Goal: Task Accomplishment & Management: Manage account settings

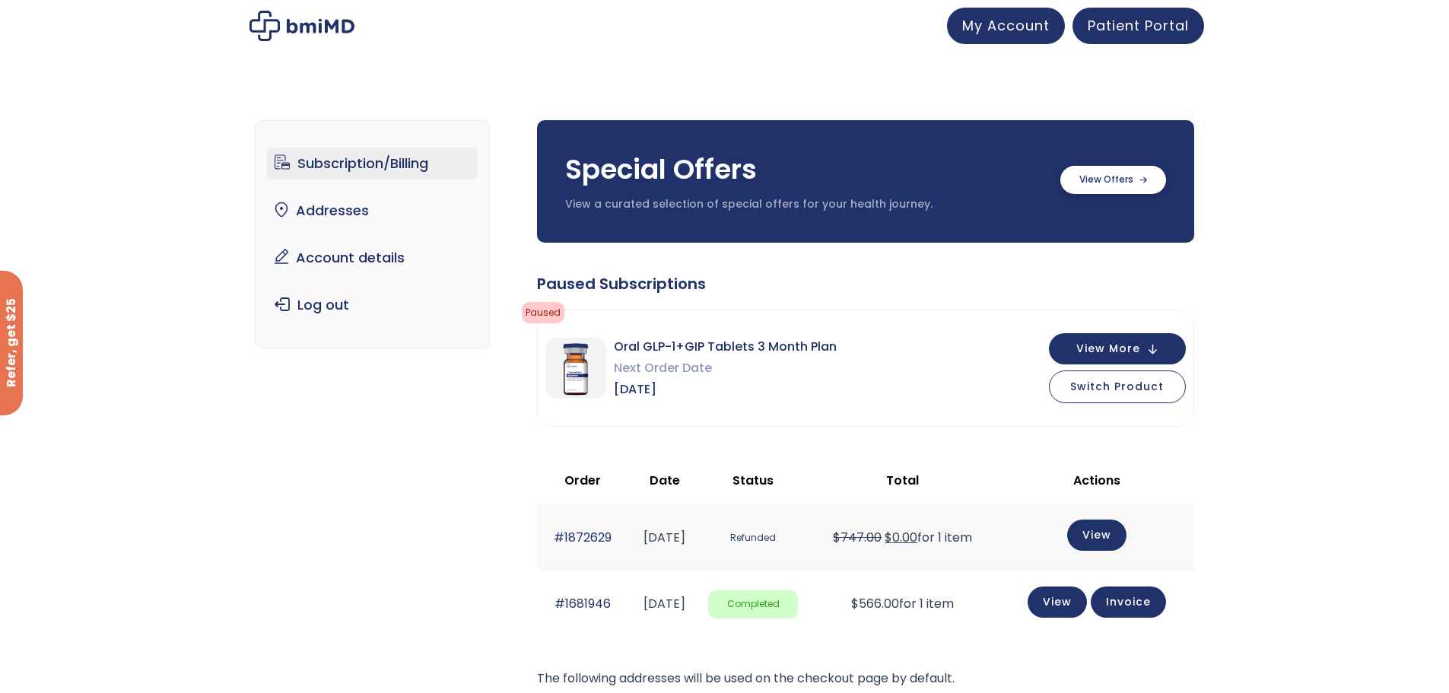
click at [1094, 189] on label at bounding box center [1113, 180] width 106 height 28
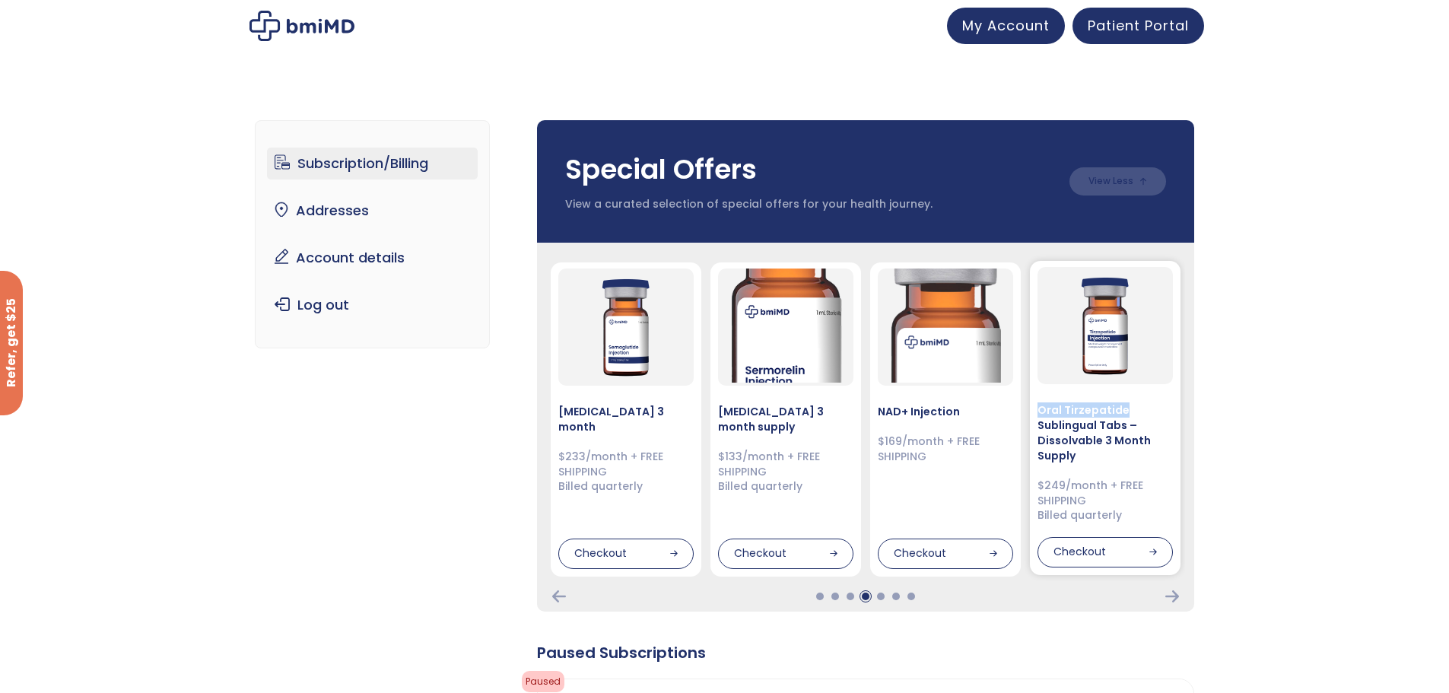
drag, startPoint x: 1040, startPoint y: 410, endPoint x: 1136, endPoint y: 416, distance: 96.8
click at [1136, 416] on h4 "Oral Tirzepatide Sublingual Tabs – Dissolvable 3 Month Supply" at bounding box center [1104, 432] width 135 height 61
copy h4 "Oral Tirzepatide"
click at [878, 597] on div at bounding box center [881, 597] width 8 height 8
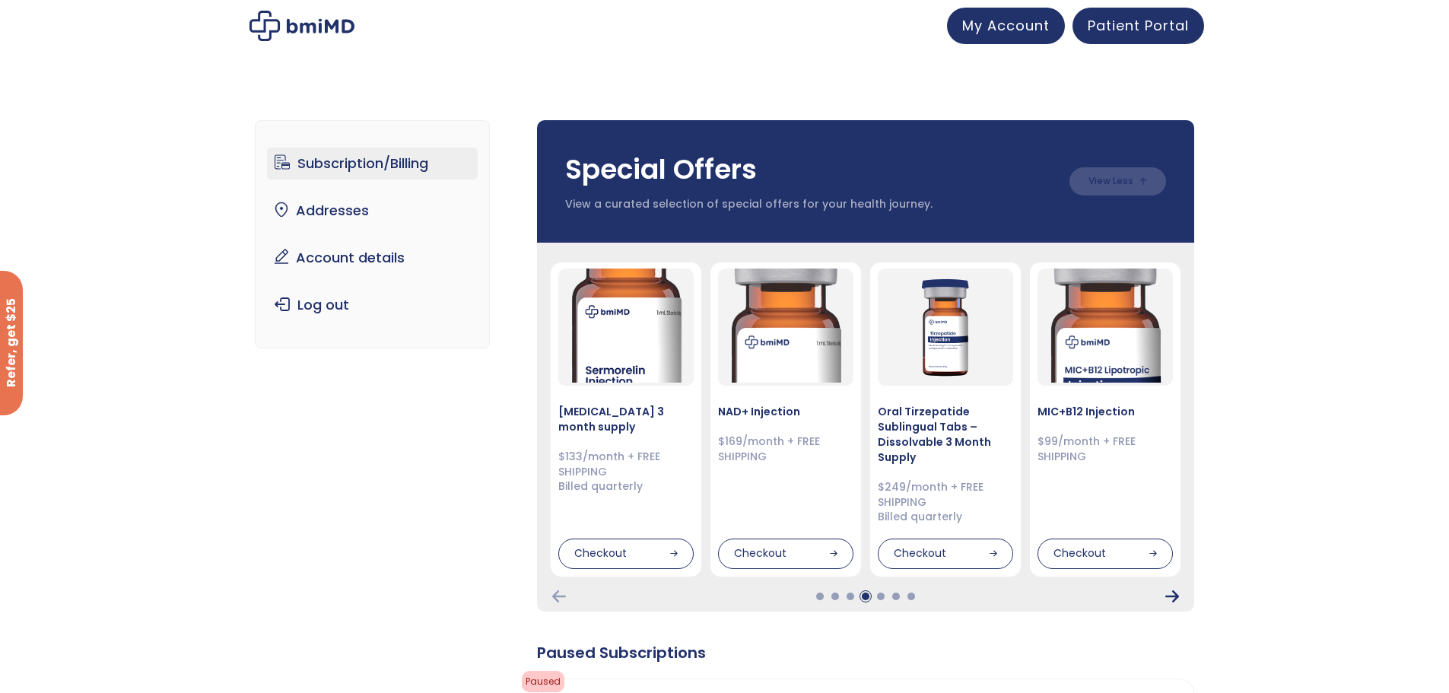
click at [1171, 594] on icon "Next Card" at bounding box center [1172, 596] width 14 height 12
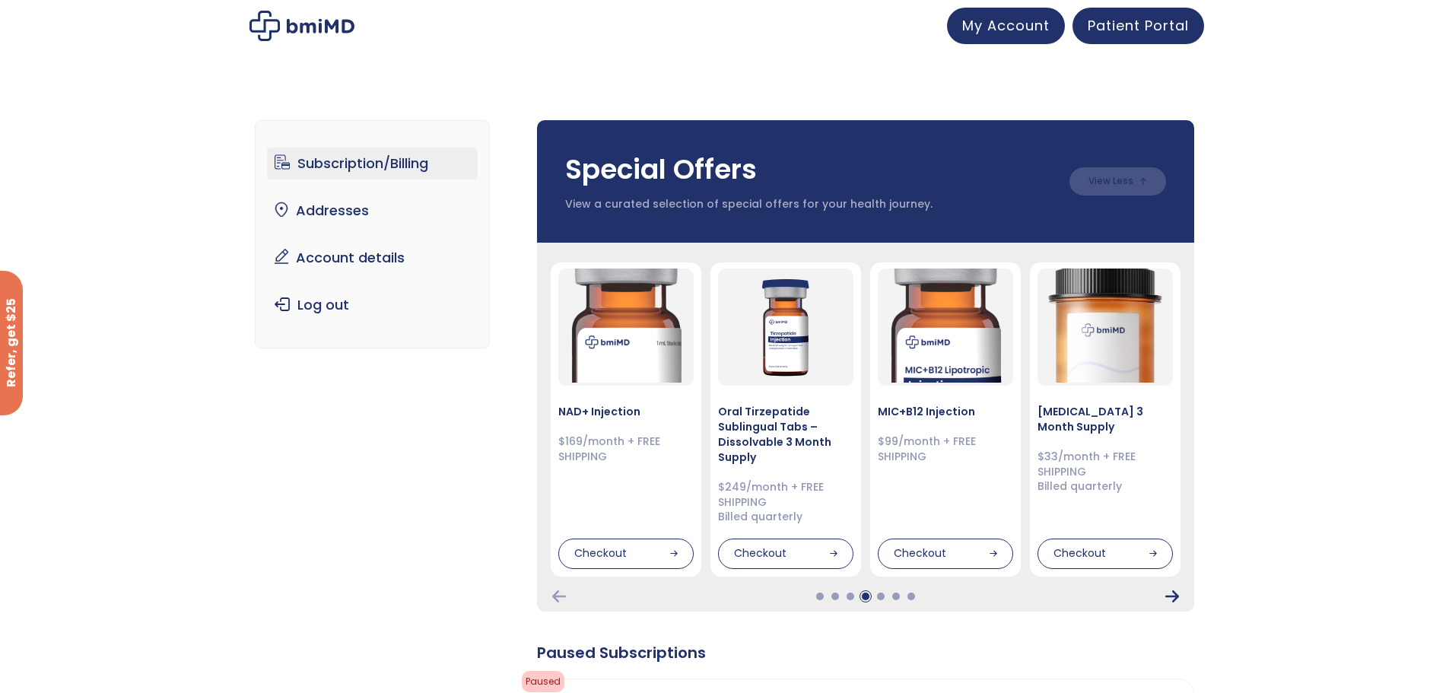
click at [1171, 594] on icon "Next Card" at bounding box center [1172, 596] width 14 height 12
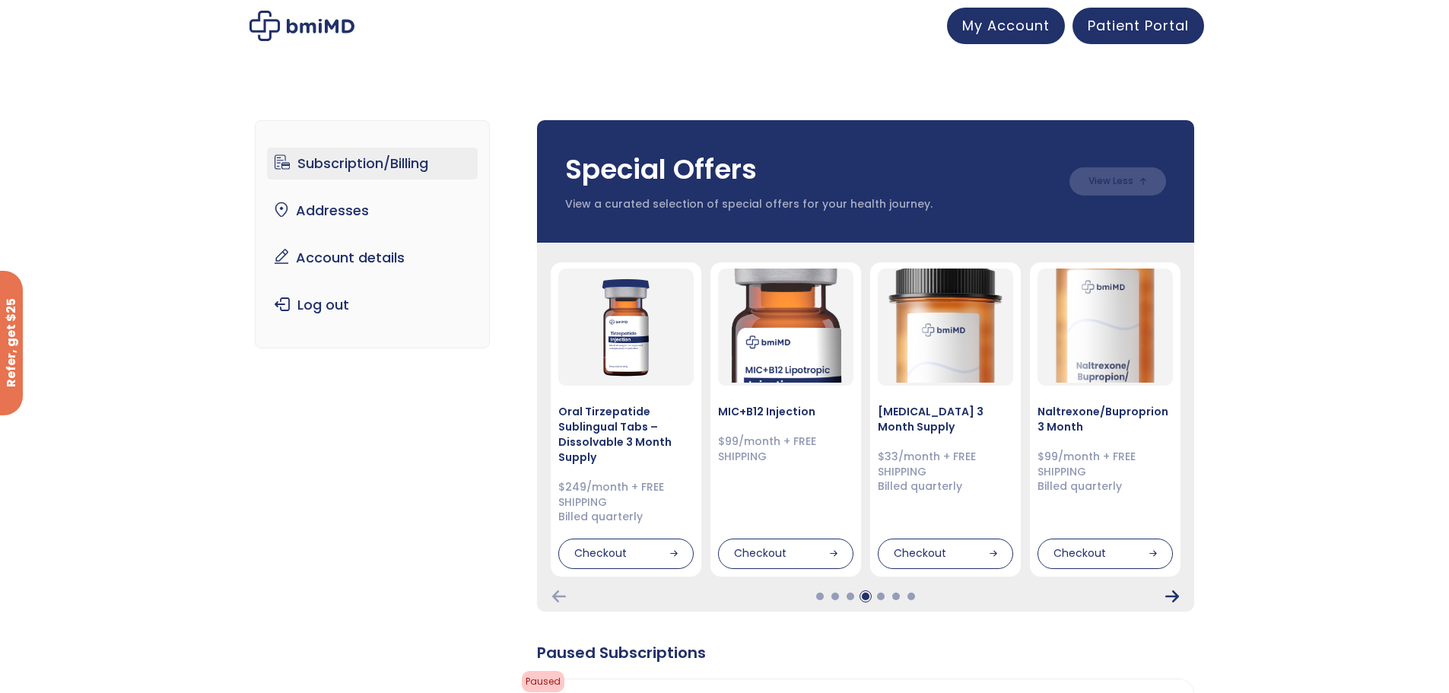
click at [1171, 594] on icon "Next Card" at bounding box center [1172, 596] width 14 height 12
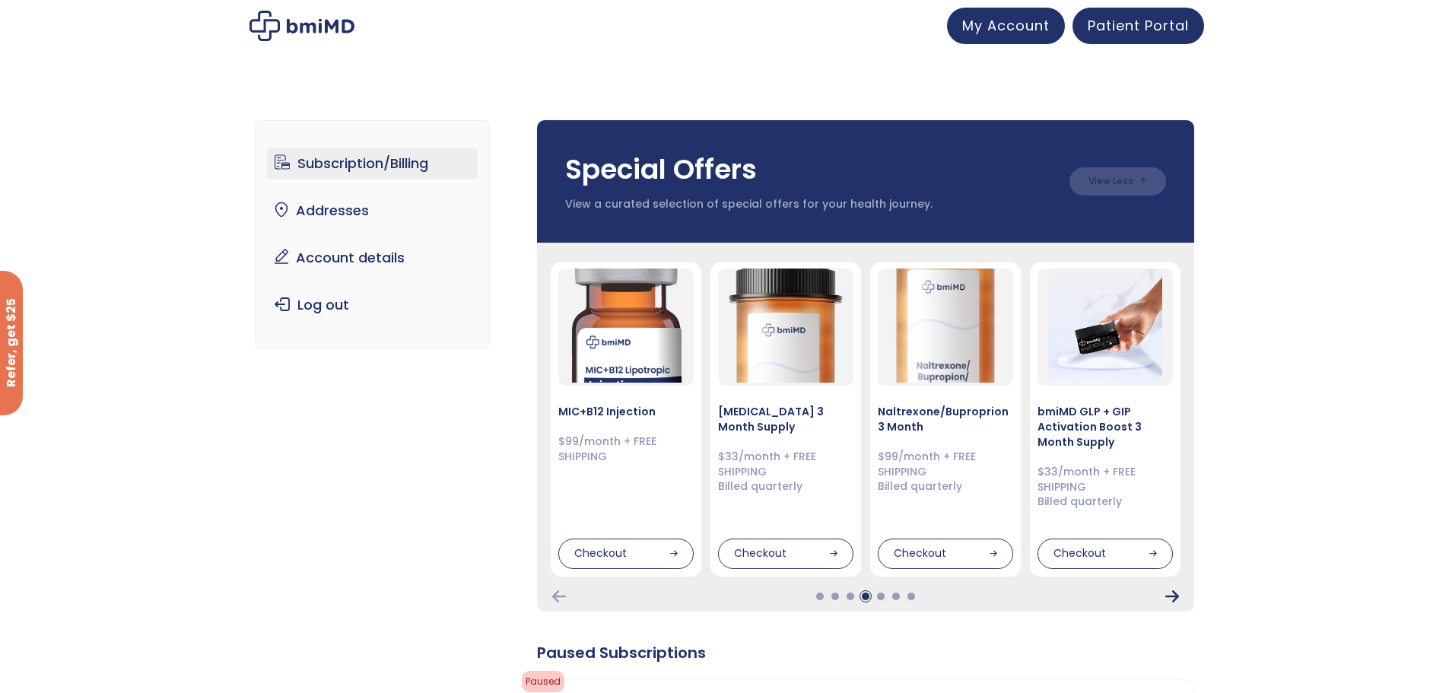
click at [1171, 594] on icon "Next Card" at bounding box center [1172, 596] width 14 height 12
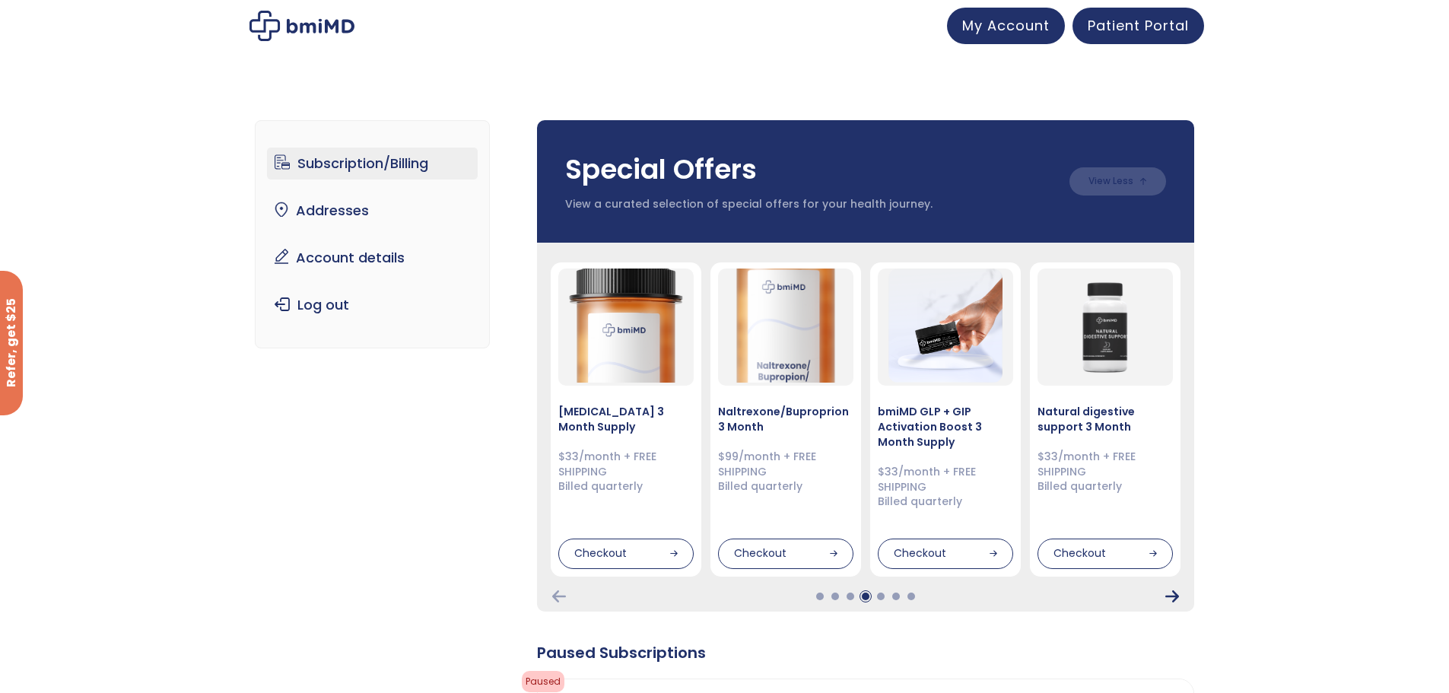
click at [1168, 595] on icon "Next Card" at bounding box center [1172, 596] width 14 height 12
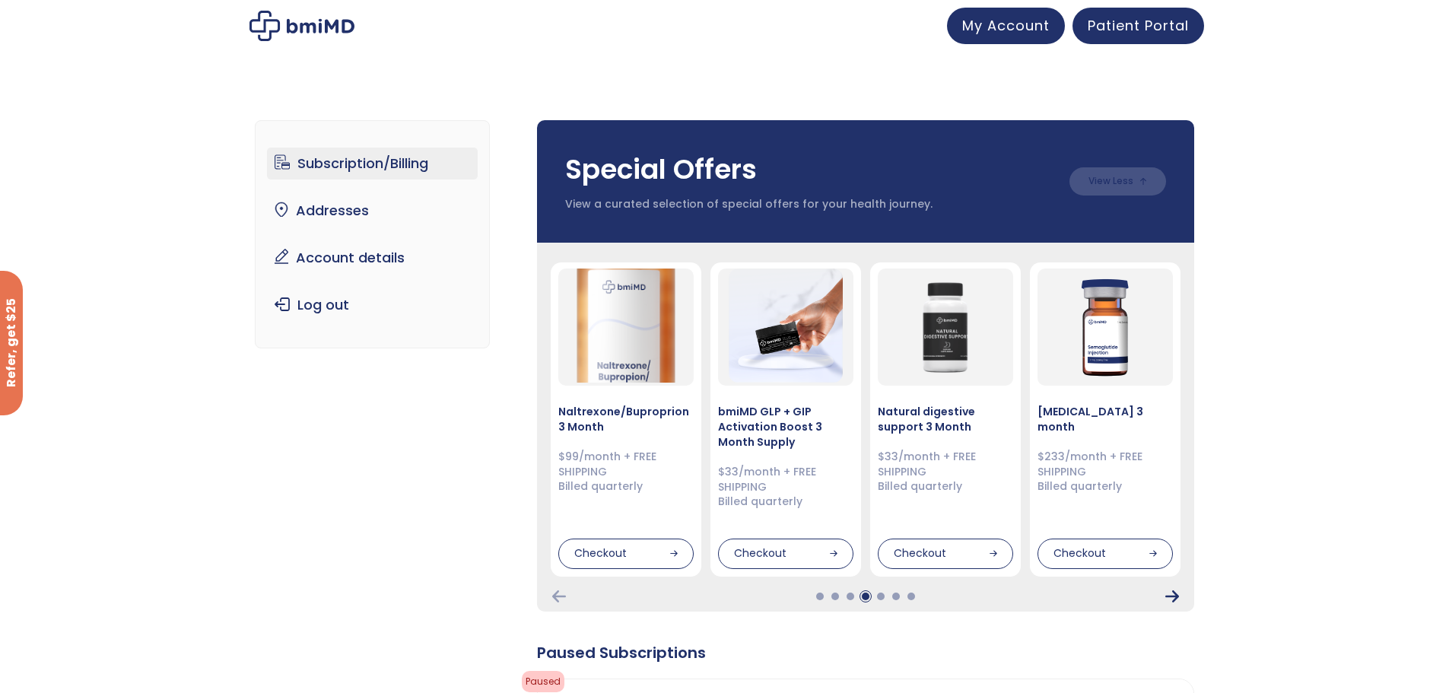
click at [1168, 595] on icon "Next Card" at bounding box center [1172, 596] width 14 height 12
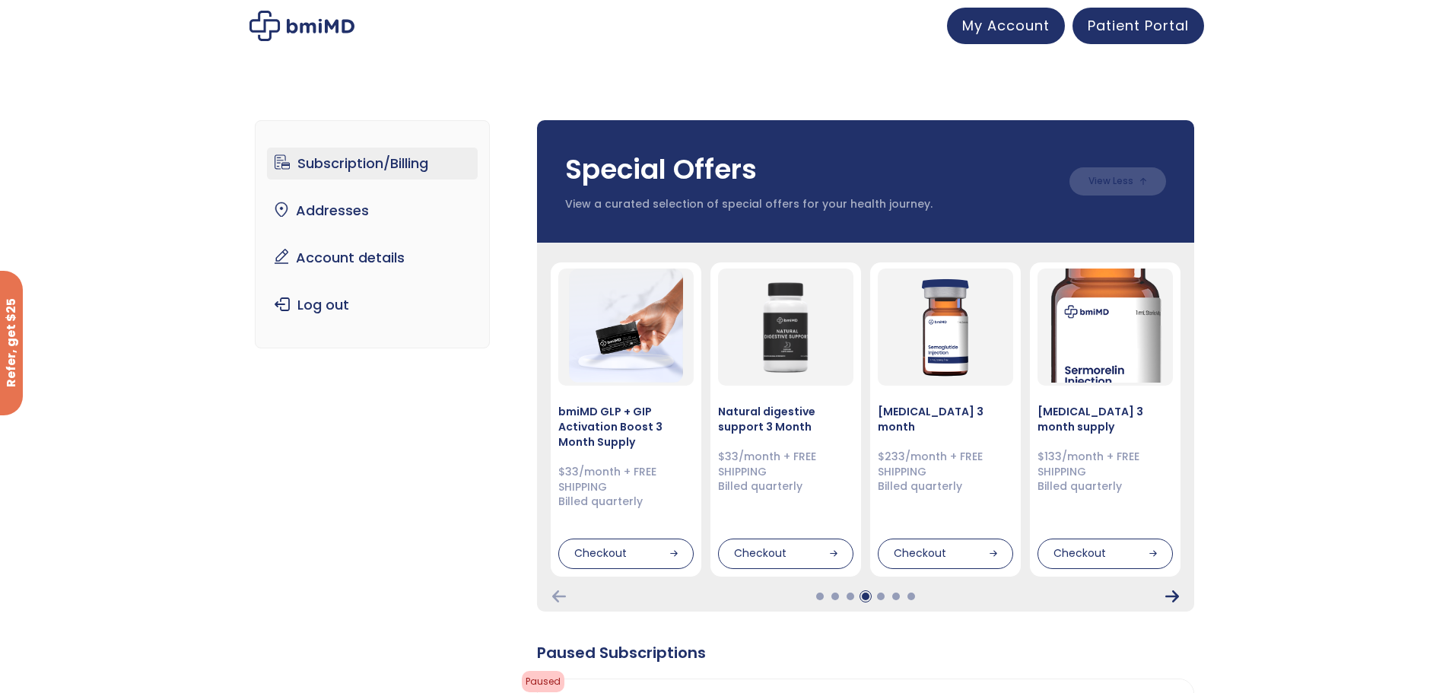
click at [1168, 595] on icon "Next Card" at bounding box center [1172, 596] width 14 height 12
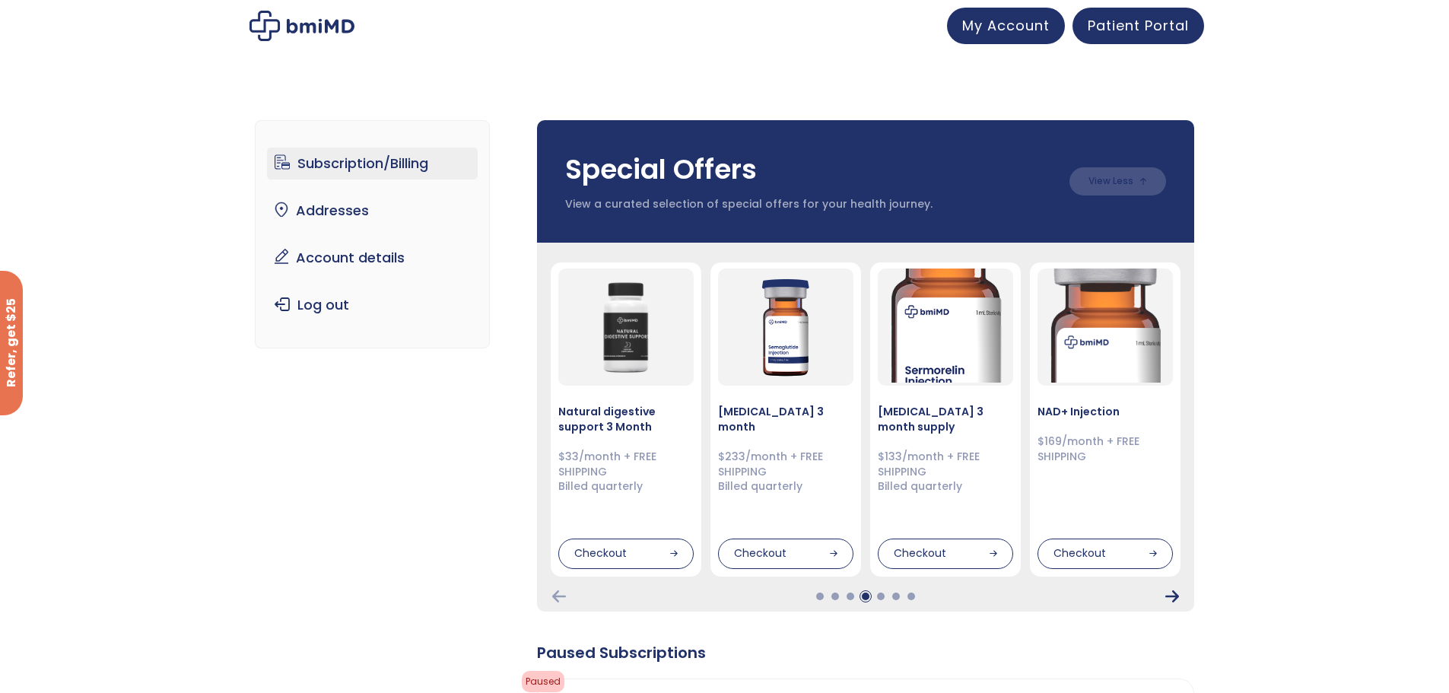
click at [1168, 595] on icon "Next Card" at bounding box center [1172, 596] width 14 height 12
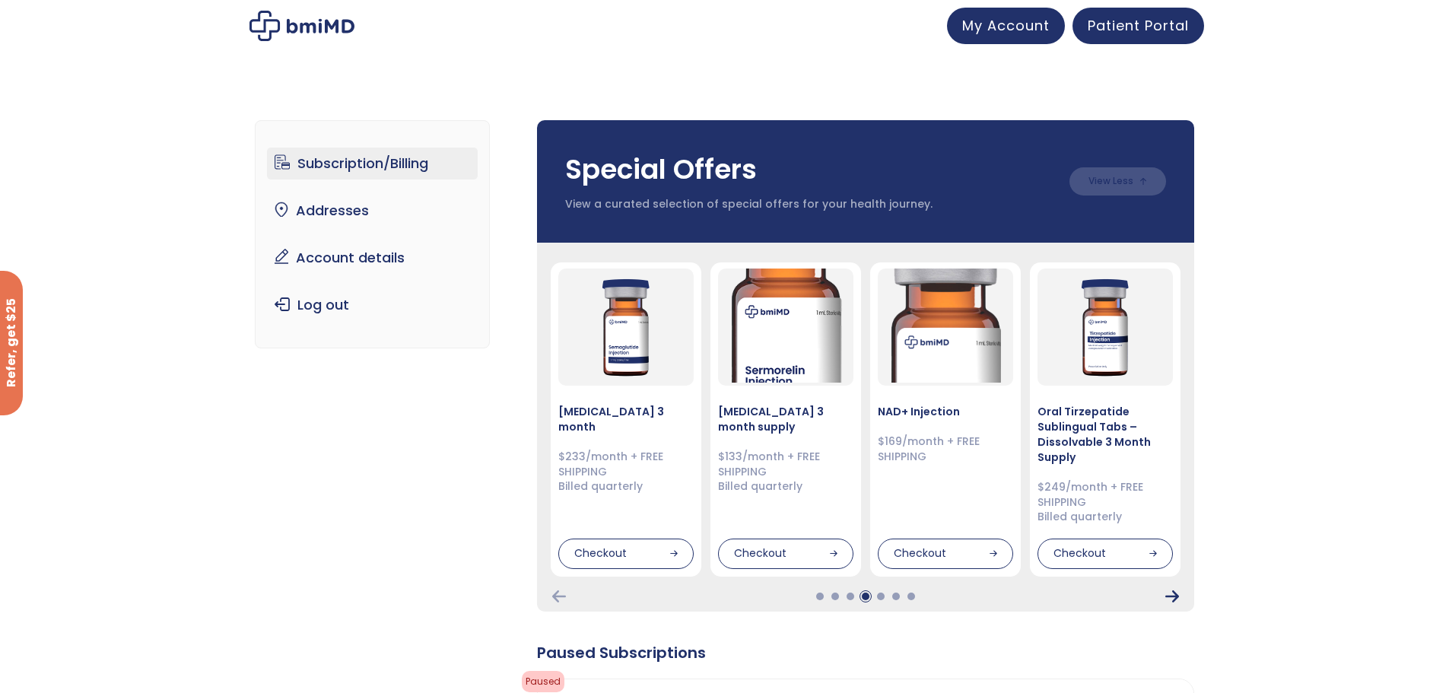
click at [1168, 595] on icon "Next Card" at bounding box center [1172, 596] width 14 height 12
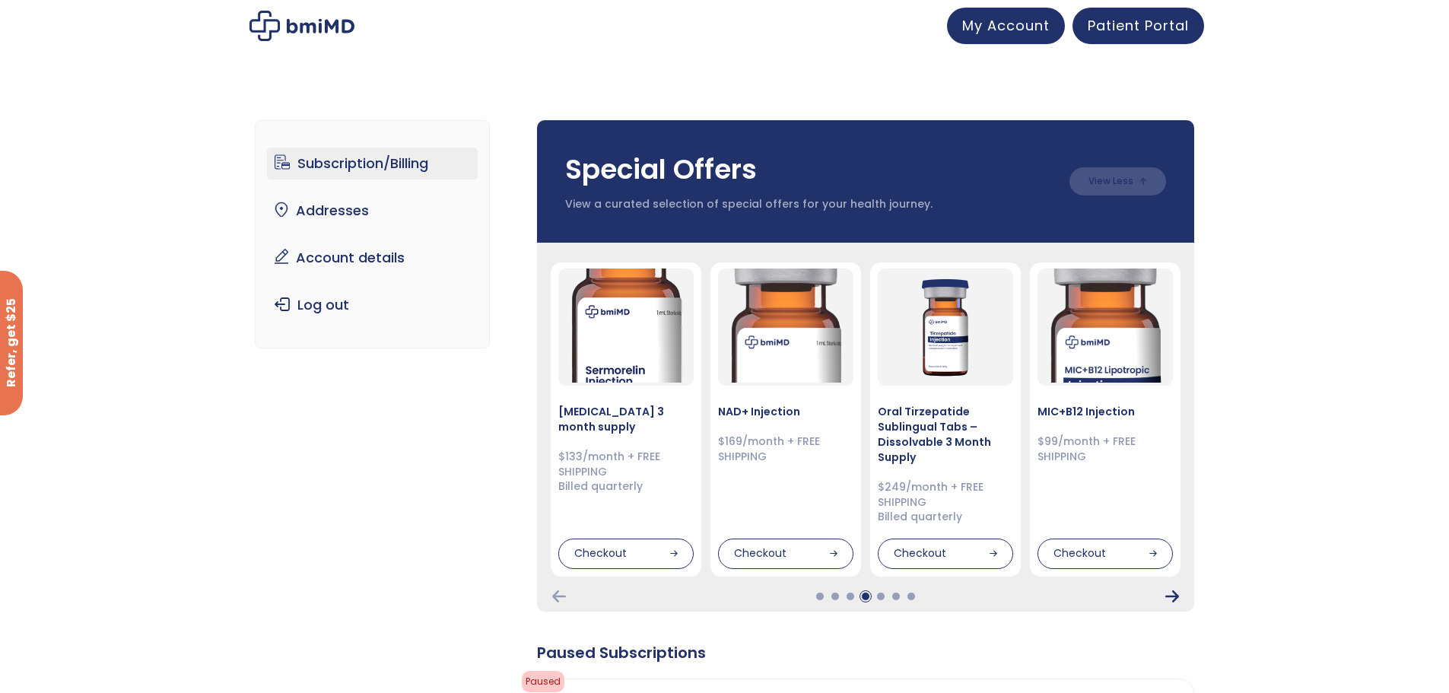
click at [1168, 595] on icon "Next Card" at bounding box center [1172, 596] width 14 height 12
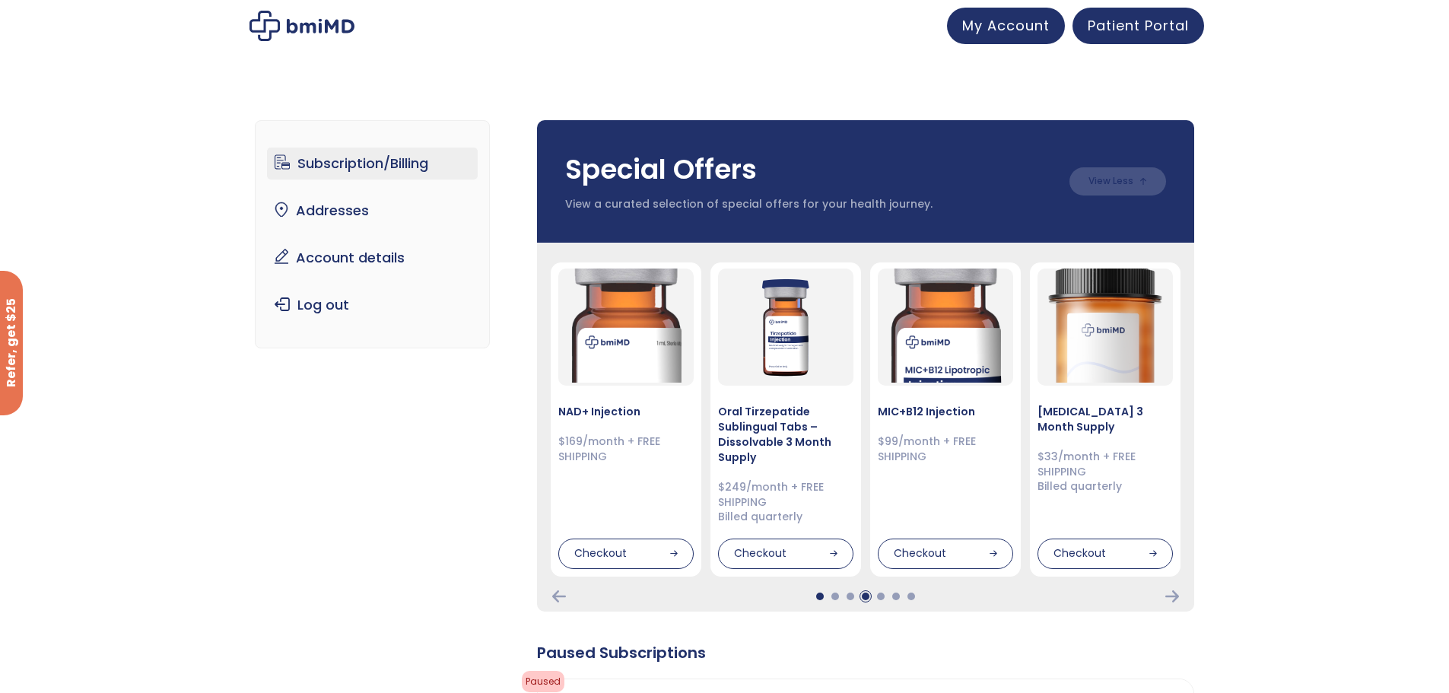
click at [820, 594] on div at bounding box center [820, 597] width 8 height 8
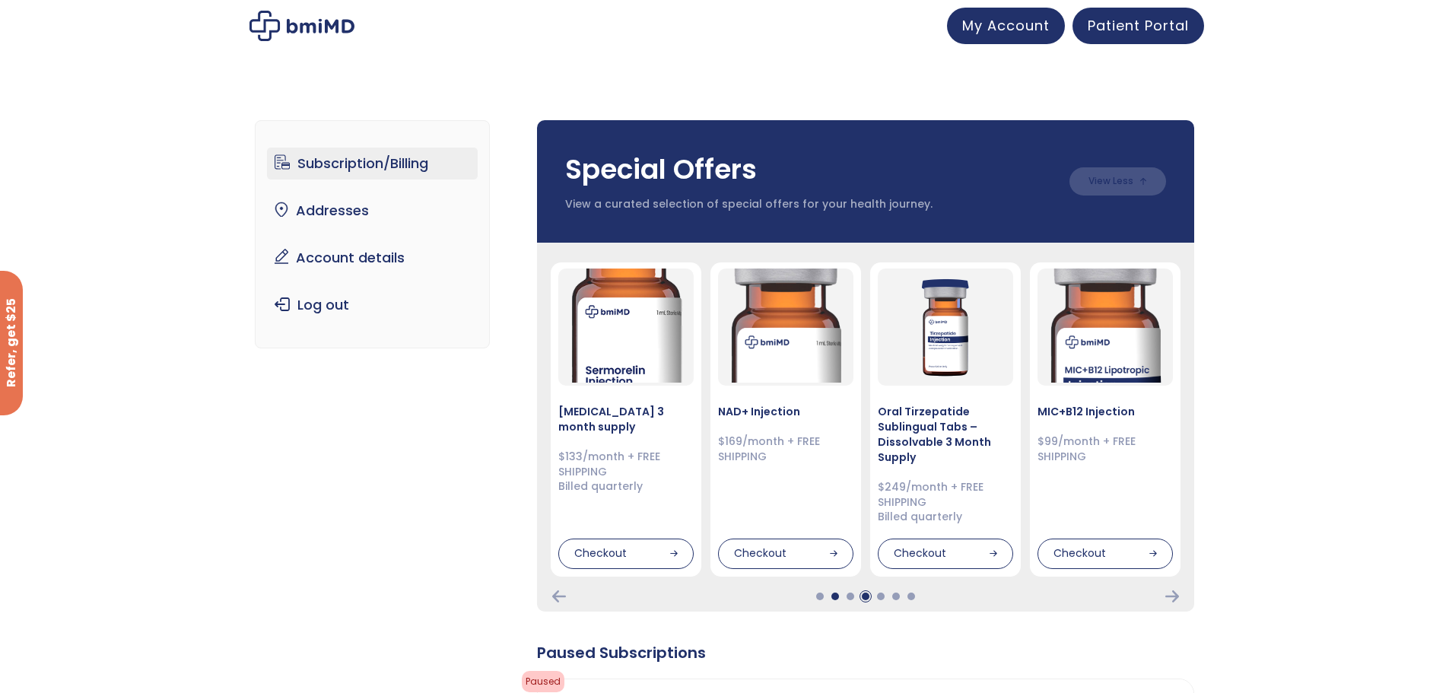
click at [838, 598] on div at bounding box center [835, 597] width 8 height 8
